Goal: Information Seeking & Learning: Learn about a topic

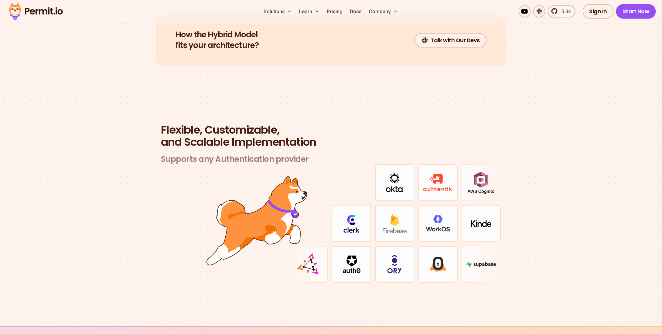
scroll to position [1695, 0]
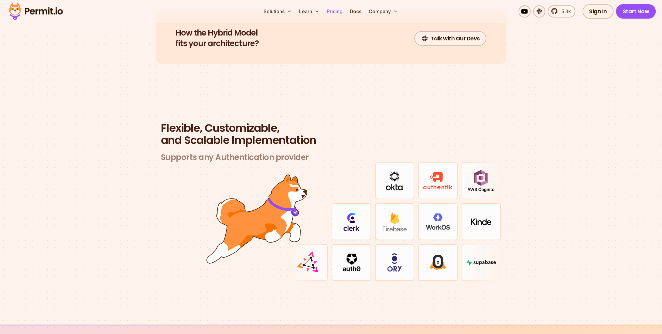
click at [340, 11] on link "Pricing" at bounding box center [334, 11] width 21 height 12
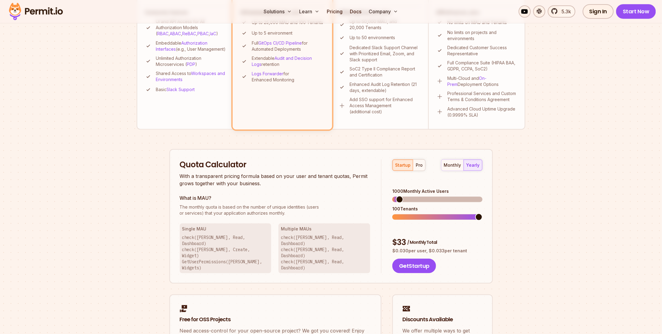
scroll to position [273, 0]
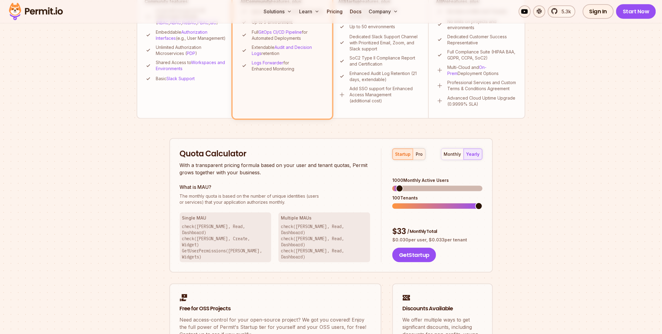
click at [416, 155] on div "pro" at bounding box center [419, 154] width 7 height 6
click at [397, 203] on span at bounding box center [400, 206] width 7 height 7
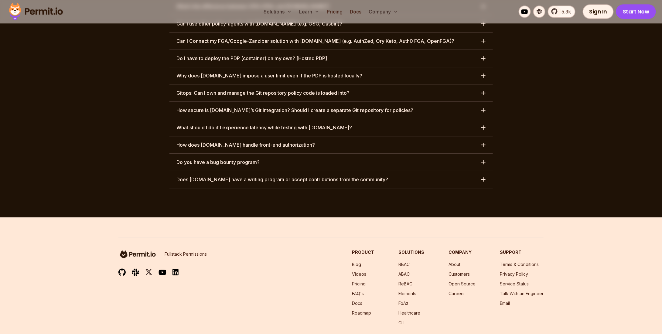
scroll to position [0, 0]
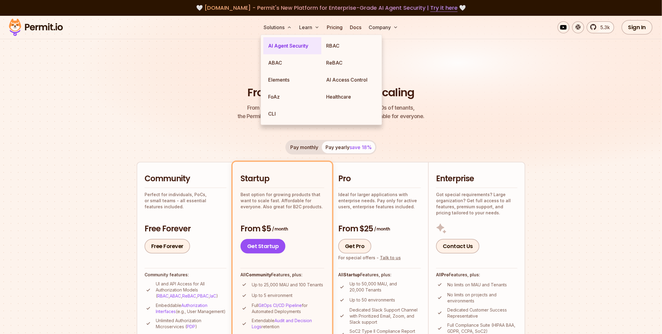
click at [284, 45] on link "AI Agent Security" at bounding box center [292, 45] width 58 height 17
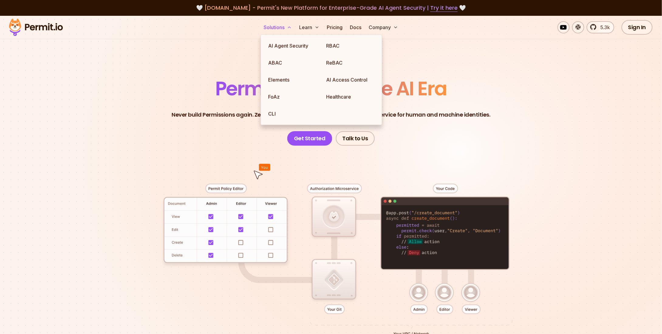
click at [280, 26] on button "Solutions" at bounding box center [277, 27] width 33 height 12
